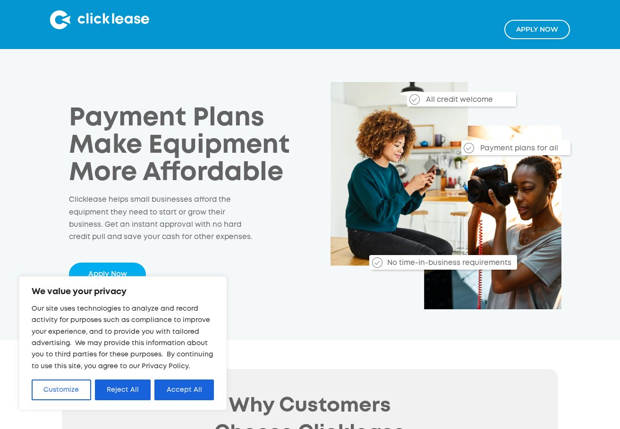
click at [183, 393] on button "Accept All" at bounding box center [183, 390] width 59 height 21
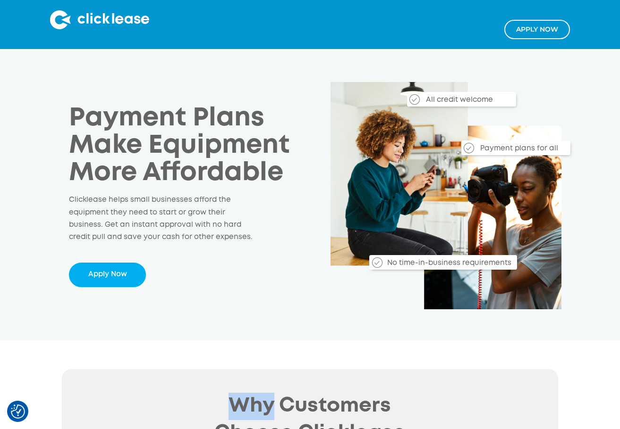
click at [102, 18] on img at bounding box center [99, 19] width 99 height 19
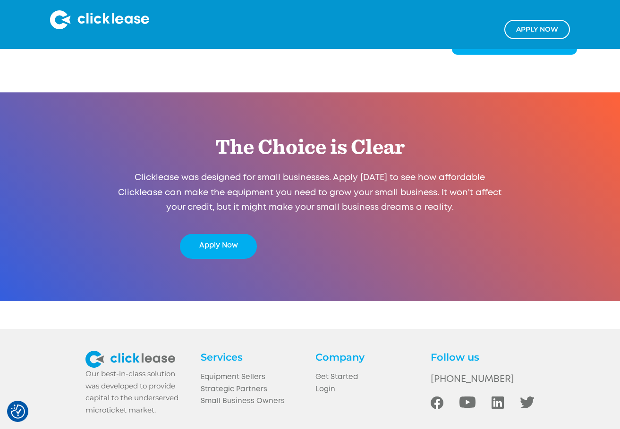
scroll to position [1737, 0]
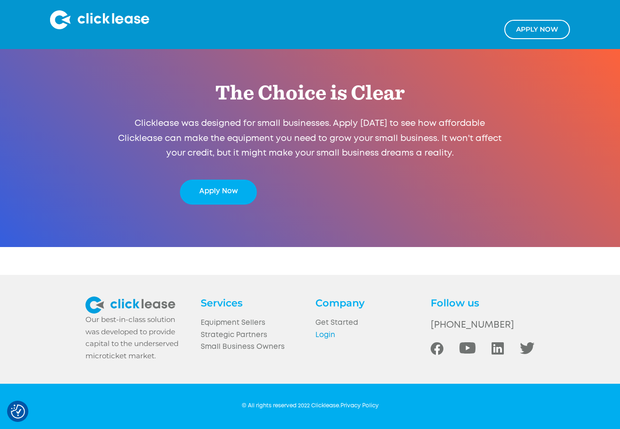
click at [324, 333] on link "Login" at bounding box center [367, 336] width 104 height 12
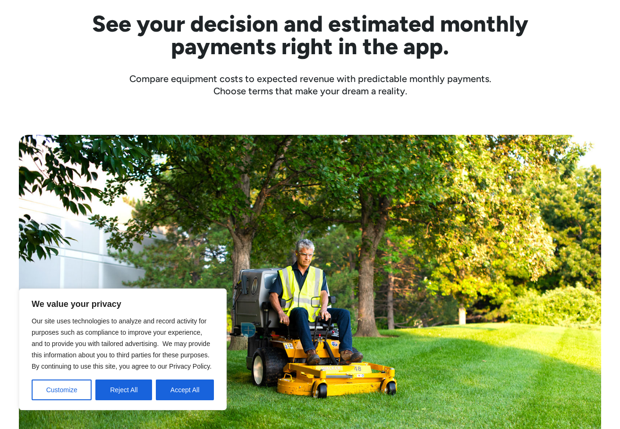
scroll to position [330, 0]
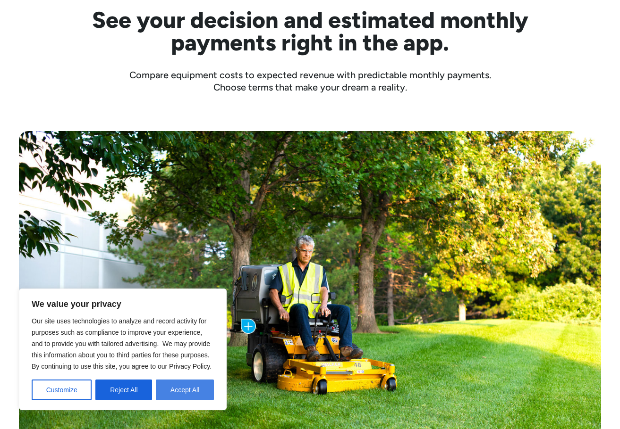
click at [184, 390] on button "Accept All" at bounding box center [185, 390] width 58 height 21
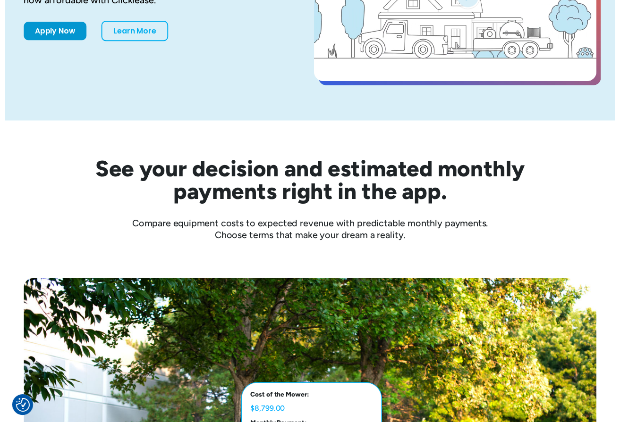
scroll to position [0, 0]
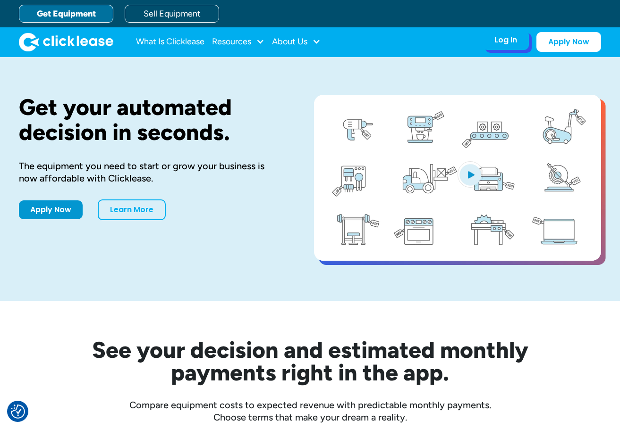
click at [494, 38] on div "Log In Account login I use Clicklease to get my equipment Partner Portal I offe…" at bounding box center [505, 40] width 46 height 20
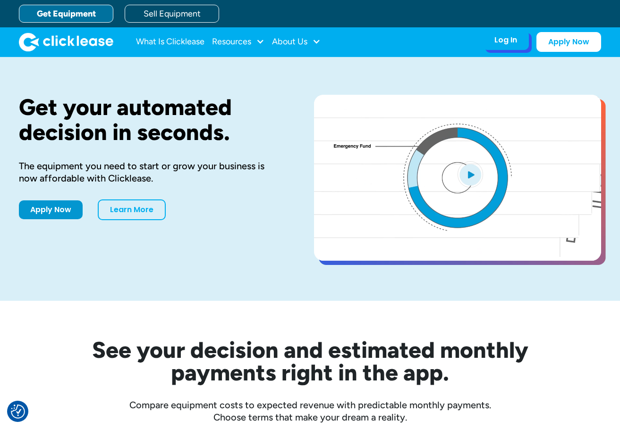
click at [508, 43] on div "Log In" at bounding box center [505, 39] width 23 height 9
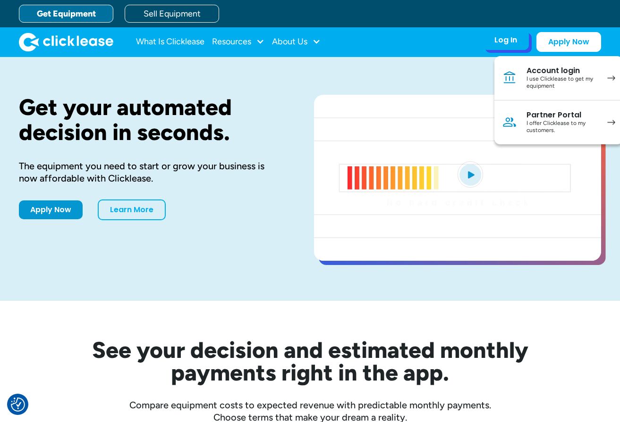
click at [550, 73] on div "Account login" at bounding box center [561, 70] width 71 height 9
